Goal: Task Accomplishment & Management: Use online tool/utility

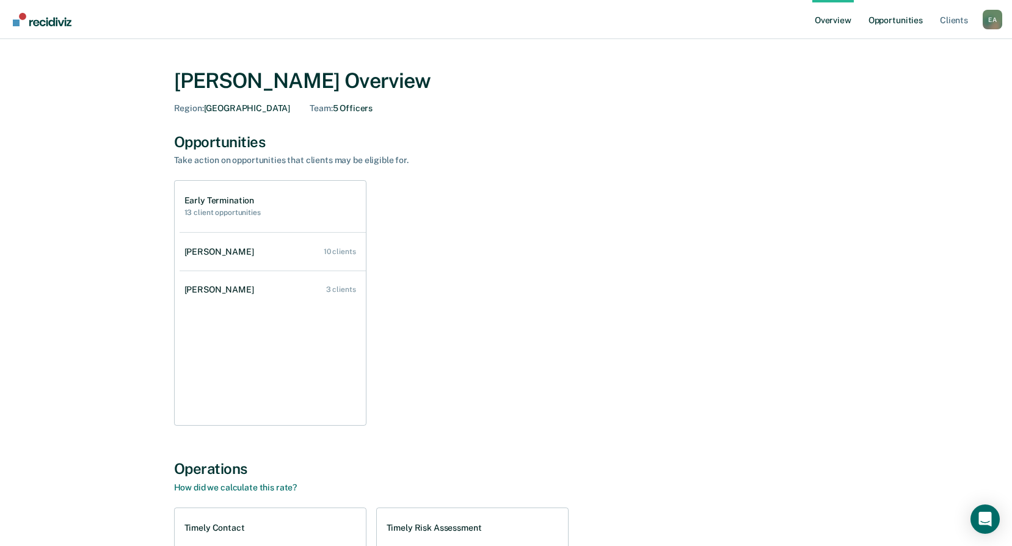
click at [898, 23] on link "Opportunities" at bounding box center [895, 19] width 59 height 39
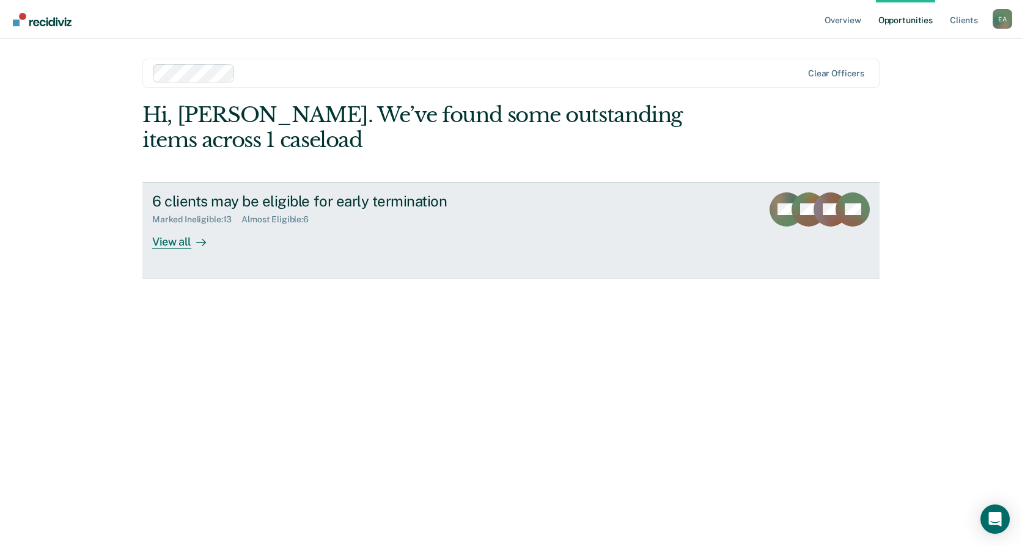
click at [158, 240] on div "View all" at bounding box center [186, 237] width 68 height 24
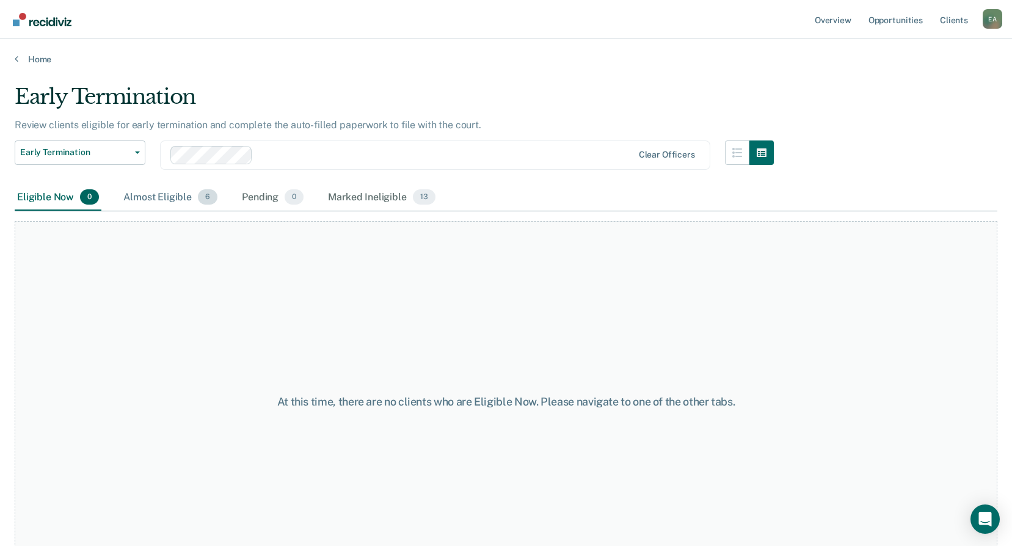
click at [159, 199] on div "Almost Eligible 6" at bounding box center [170, 198] width 99 height 27
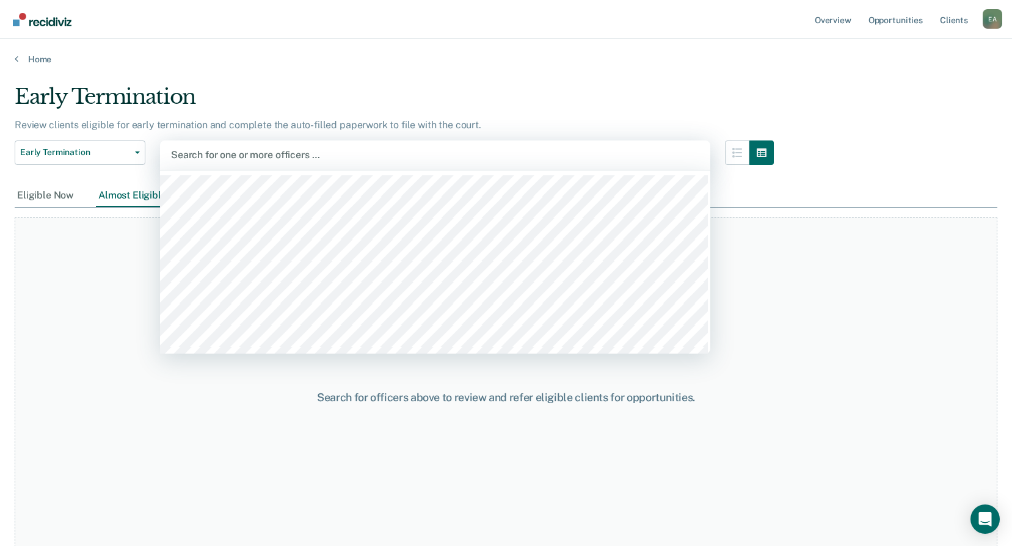
click at [242, 155] on div at bounding box center [435, 155] width 529 height 14
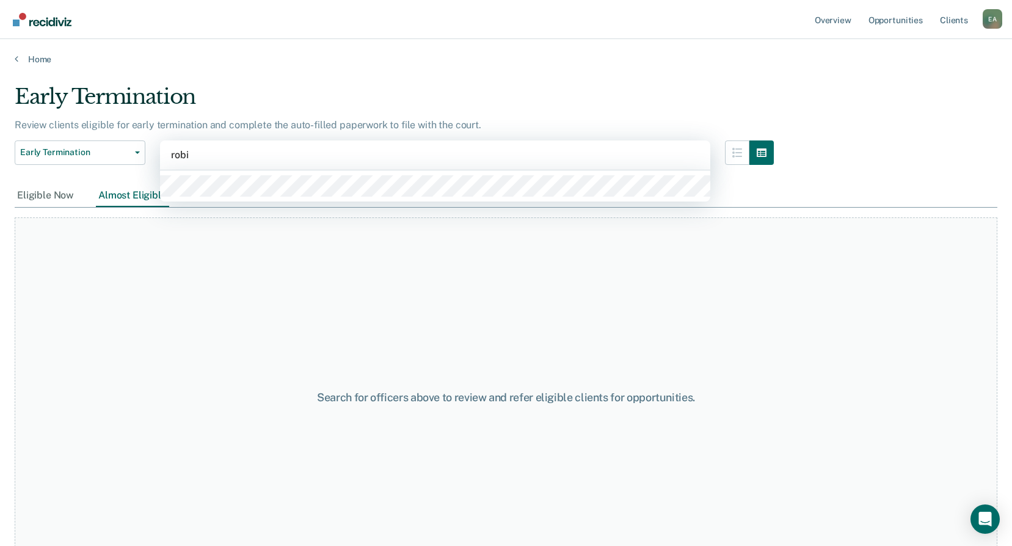
type input "[PERSON_NAME]"
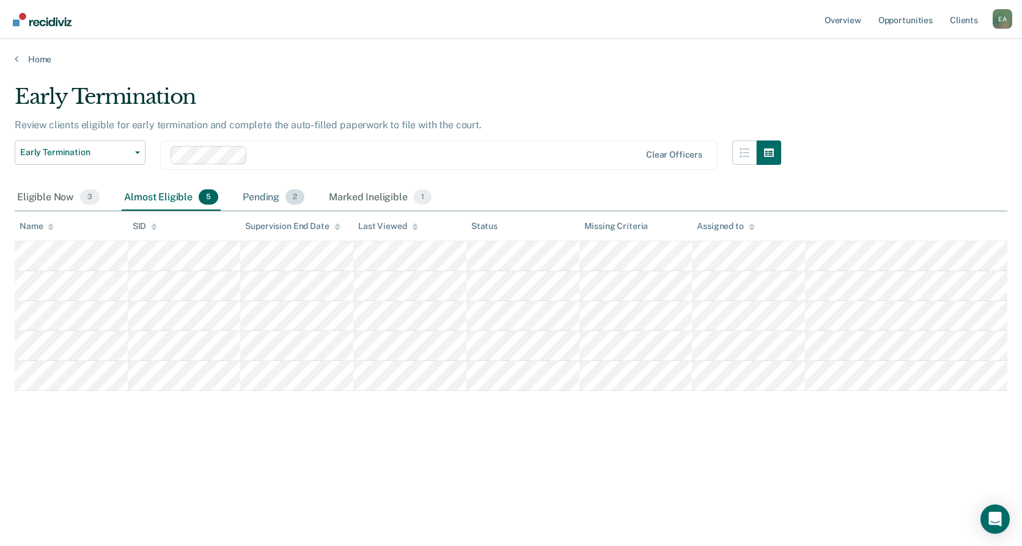
click at [276, 197] on div "Pending 2" at bounding box center [273, 198] width 67 height 27
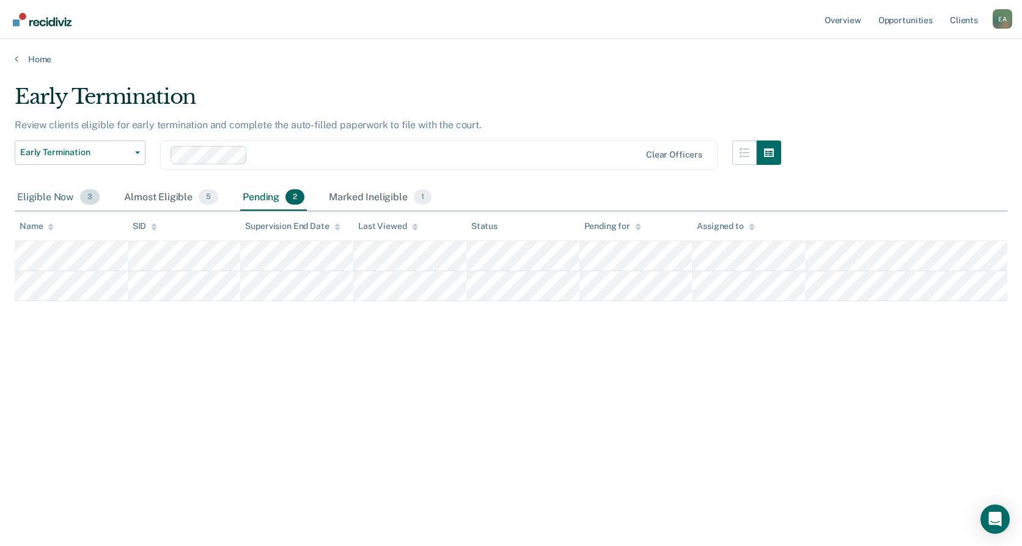
click at [36, 199] on div "Eligible Now 3" at bounding box center [58, 198] width 87 height 27
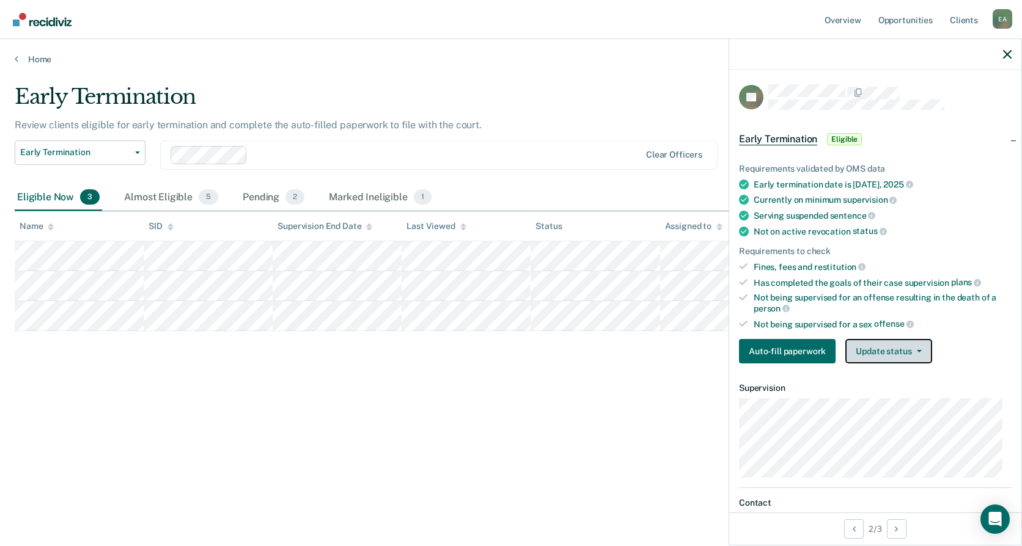
click at [884, 351] on button "Update status" at bounding box center [888, 351] width 86 height 24
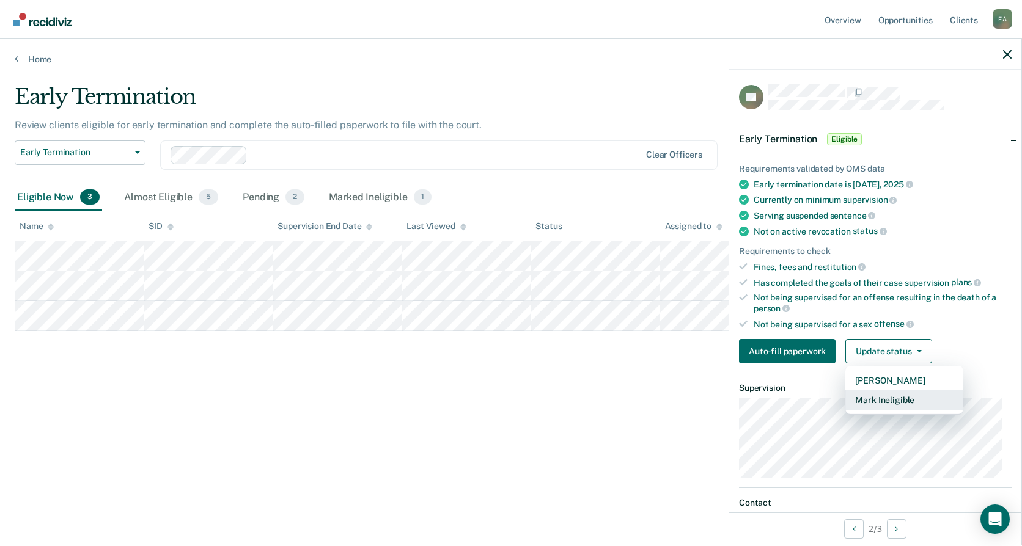
click at [883, 394] on button "Mark Ineligible" at bounding box center [904, 400] width 118 height 20
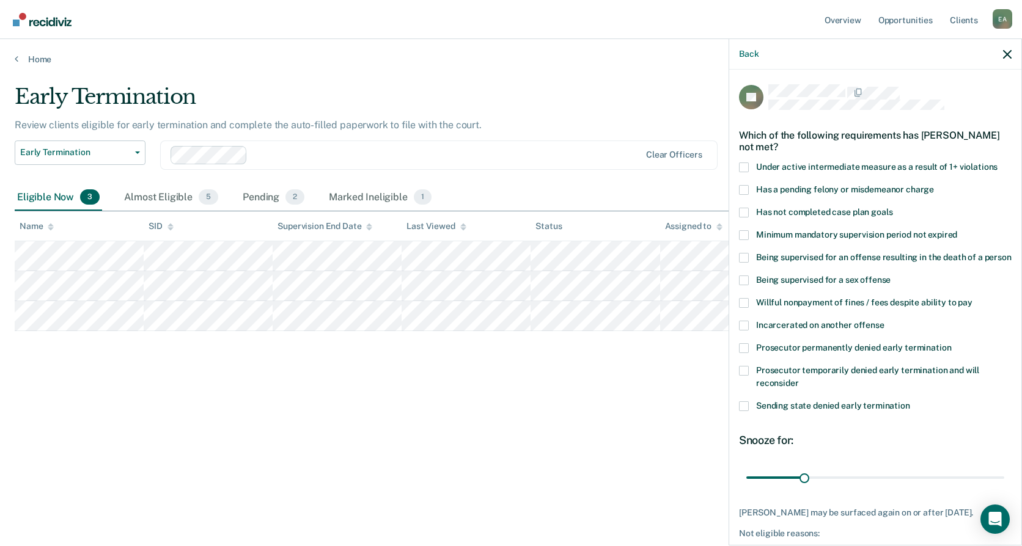
click at [741, 308] on span at bounding box center [744, 303] width 10 height 10
click at [972, 298] on input "Willful nonpayment of fines / fees despite ability to pay" at bounding box center [972, 298] width 0 height 0
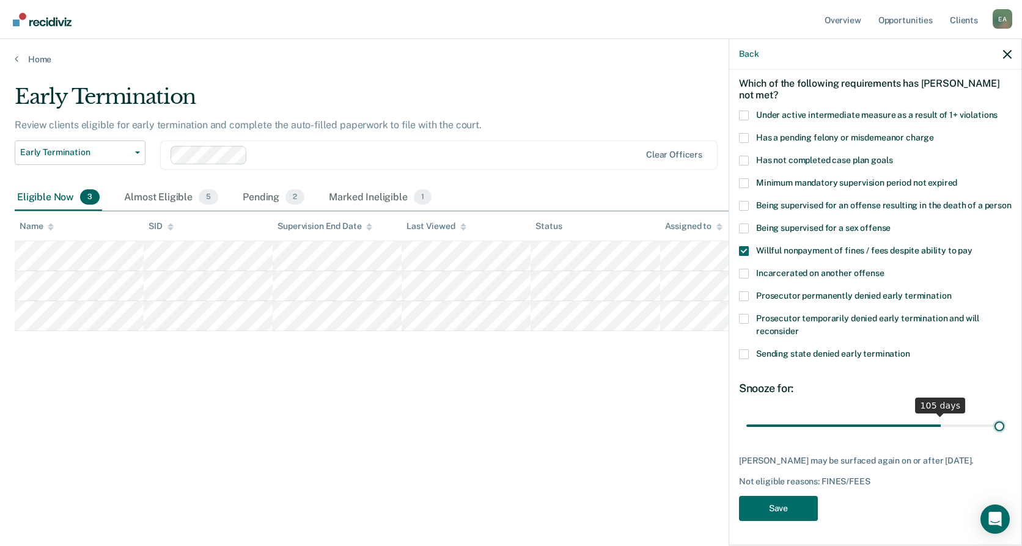
scroll to position [64, 0]
drag, startPoint x: 799, startPoint y: 418, endPoint x: 1020, endPoint y: 387, distance: 223.9
type input "137"
click at [1004, 415] on input "range" at bounding box center [875, 425] width 258 height 21
click at [756, 505] on button "Save" at bounding box center [778, 508] width 79 height 25
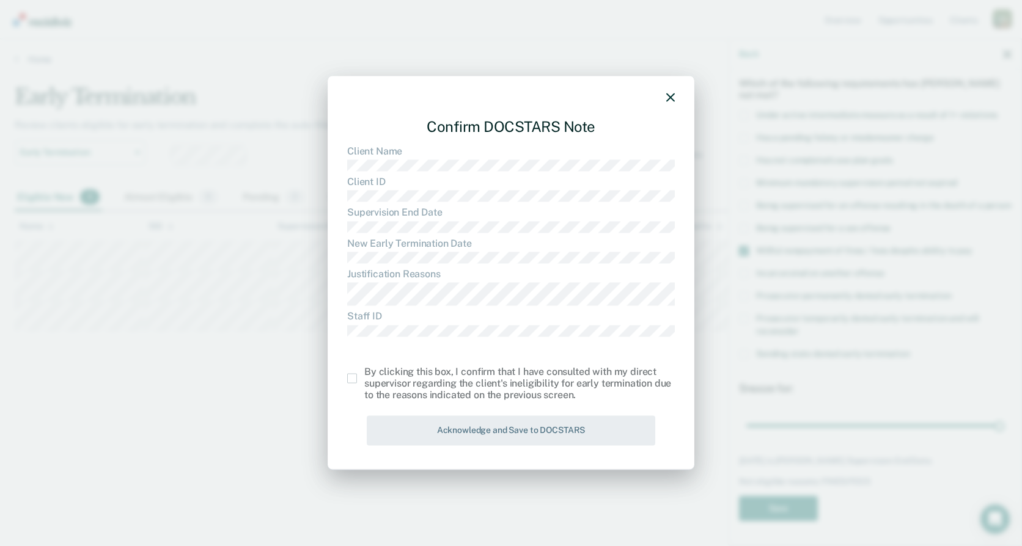
click at [361, 382] on label at bounding box center [355, 379] width 17 height 10
click at [364, 374] on input "checkbox" at bounding box center [364, 374] width 0 height 0
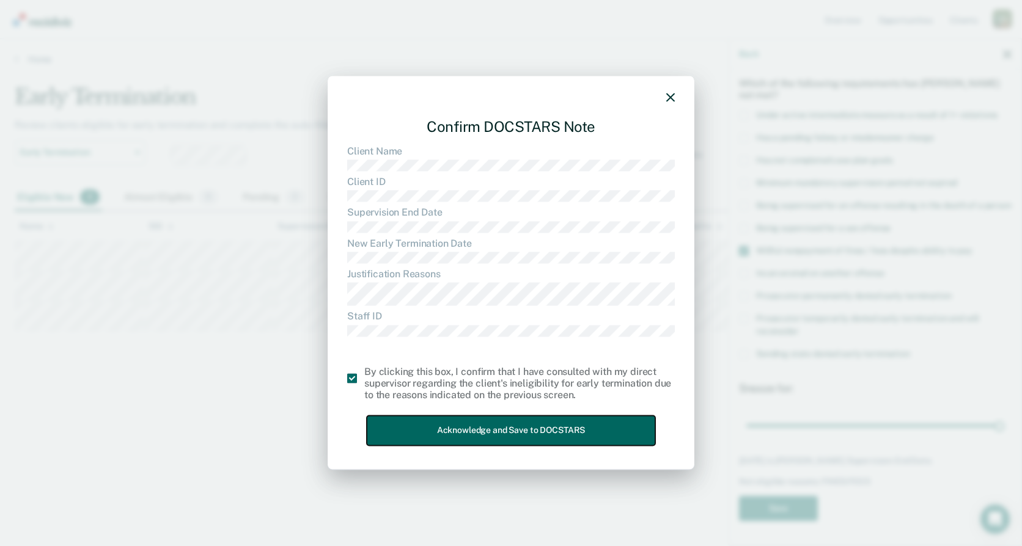
click at [392, 417] on button "Acknowledge and Save to DOCSTARS" at bounding box center [511, 431] width 288 height 30
